Goal: Information Seeking & Learning: Compare options

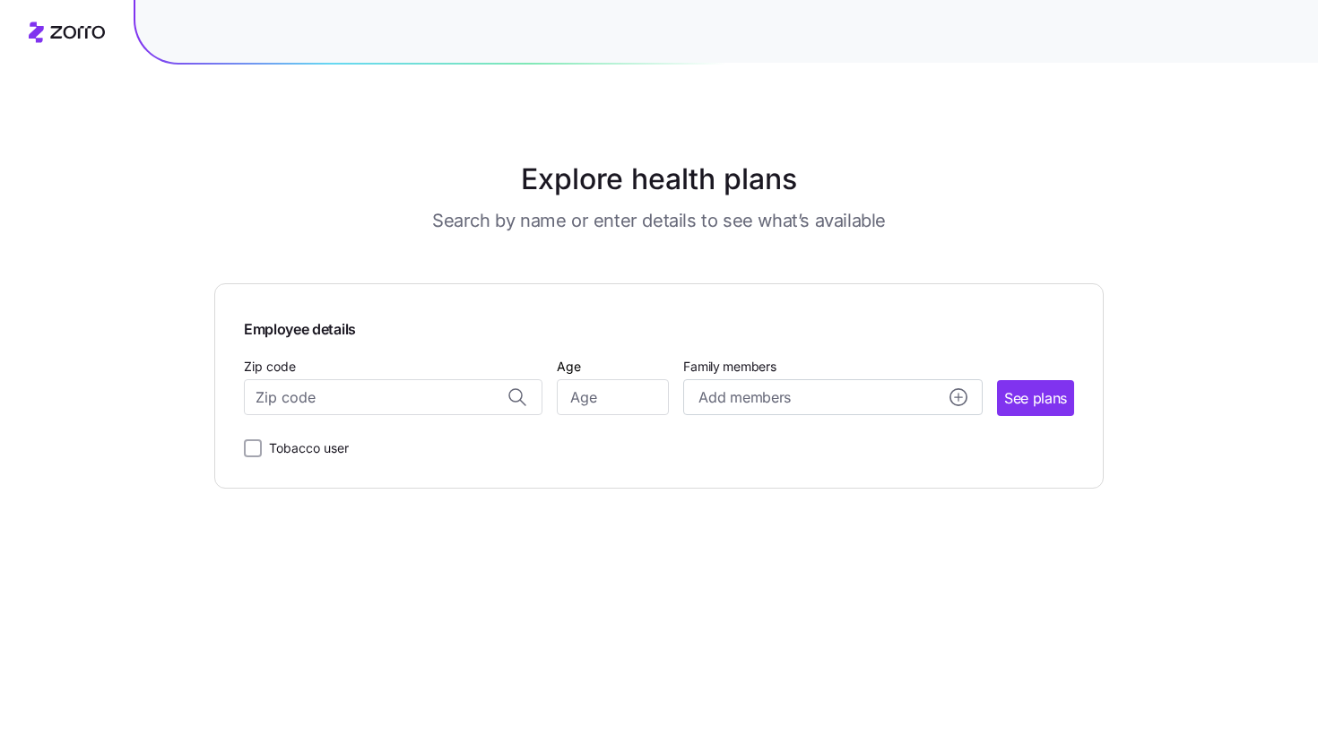
click at [449, 412] on input "Zip code" at bounding box center [393, 397] width 299 height 36
type input "7"
paste input "77027"
click at [472, 441] on span "[GEOGRAPHIC_DATA], [GEOGRAPHIC_DATA]" at bounding box center [390, 445] width 251 height 22
type input "[GEOGRAPHIC_DATA], [GEOGRAPHIC_DATA]"
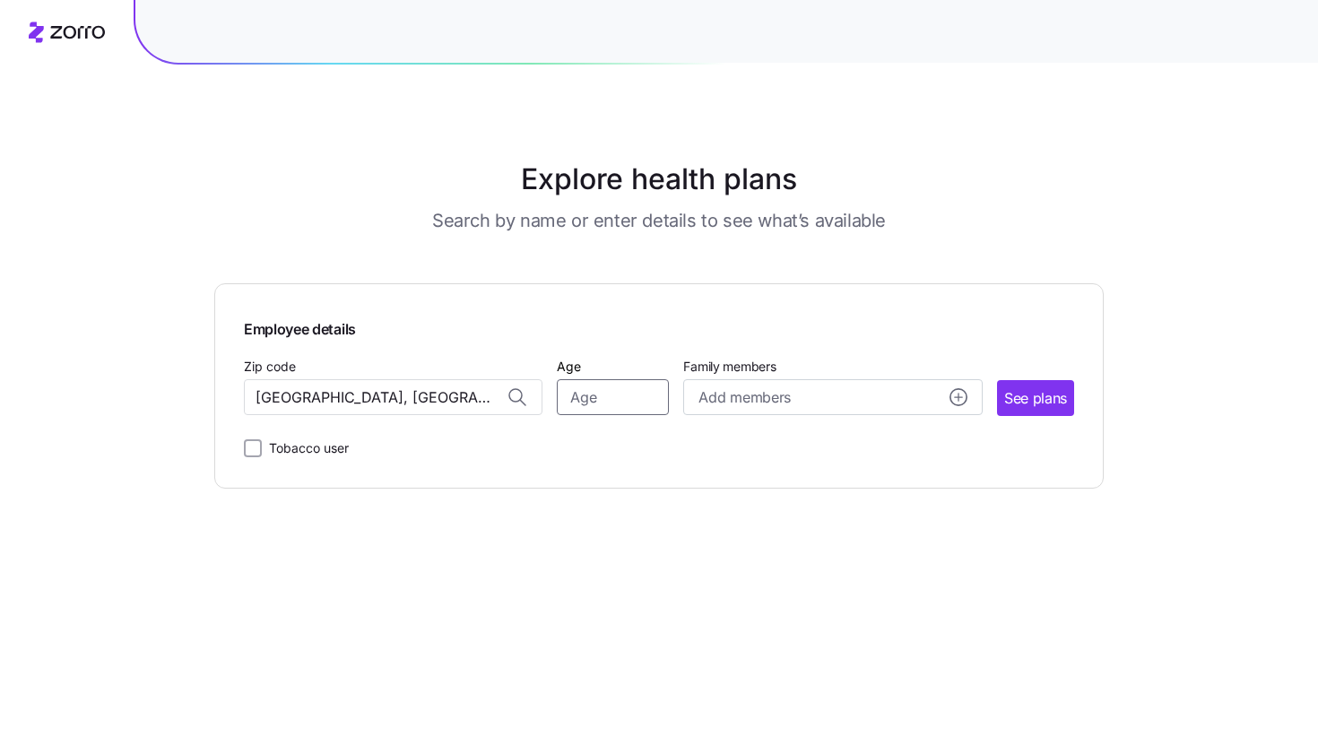
click at [578, 406] on input "Age" at bounding box center [613, 397] width 112 height 36
type input "35"
click at [1065, 407] on span "See plans" at bounding box center [1035, 398] width 63 height 22
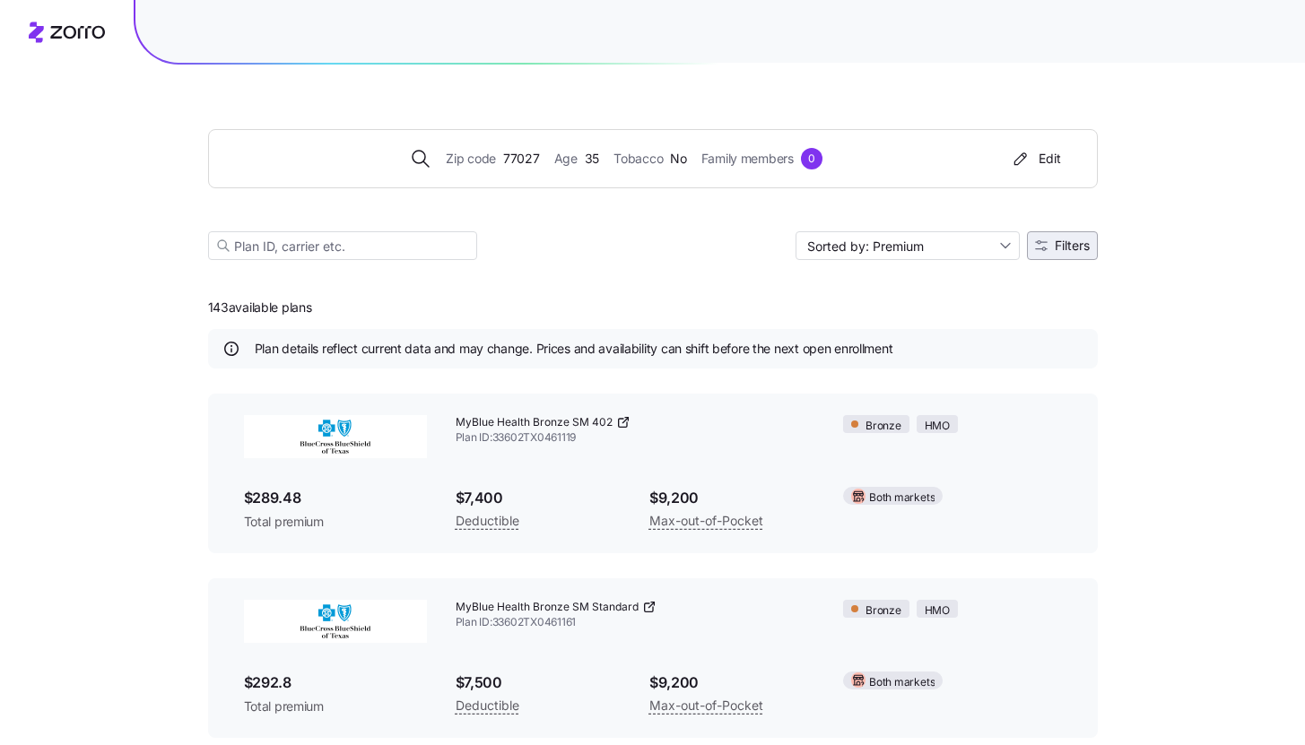
click at [1066, 238] on button "Filters" at bounding box center [1062, 245] width 71 height 29
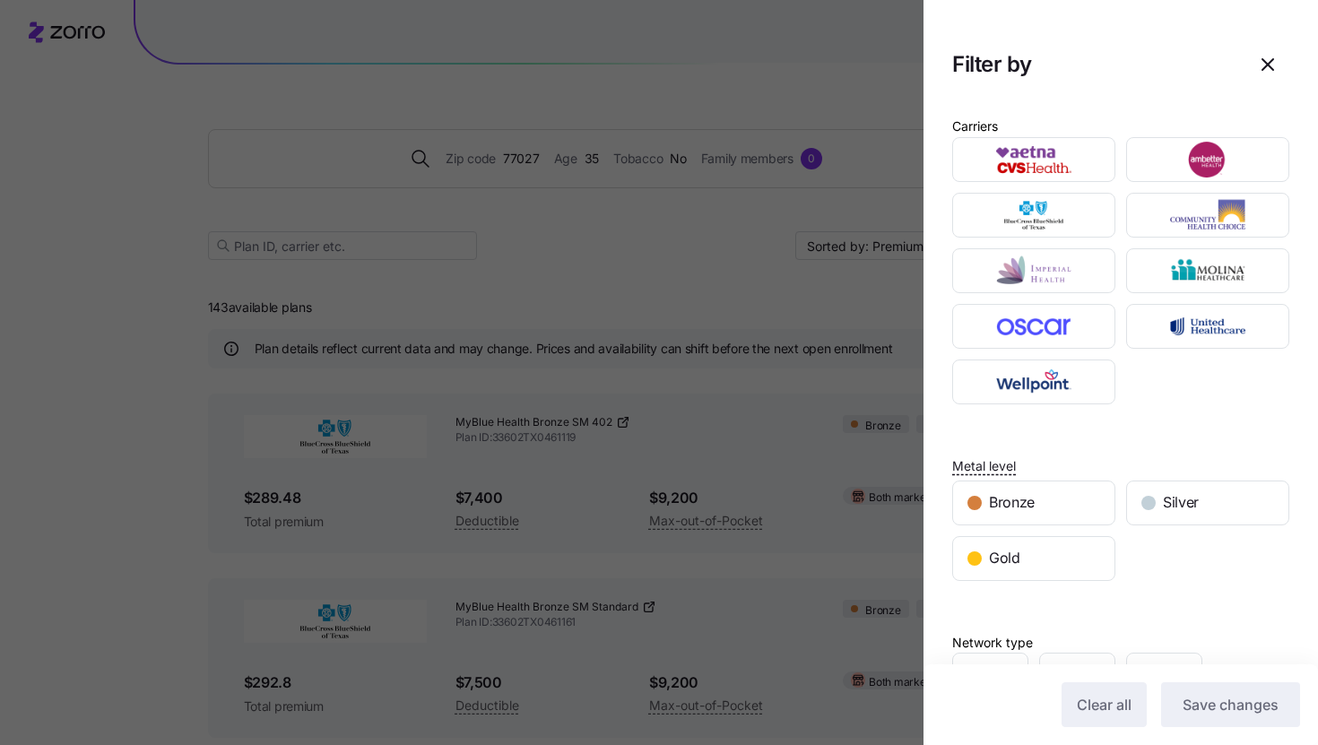
click at [1195, 381] on div at bounding box center [1121, 271] width 348 height 278
